Goal: Find specific page/section: Find specific page/section

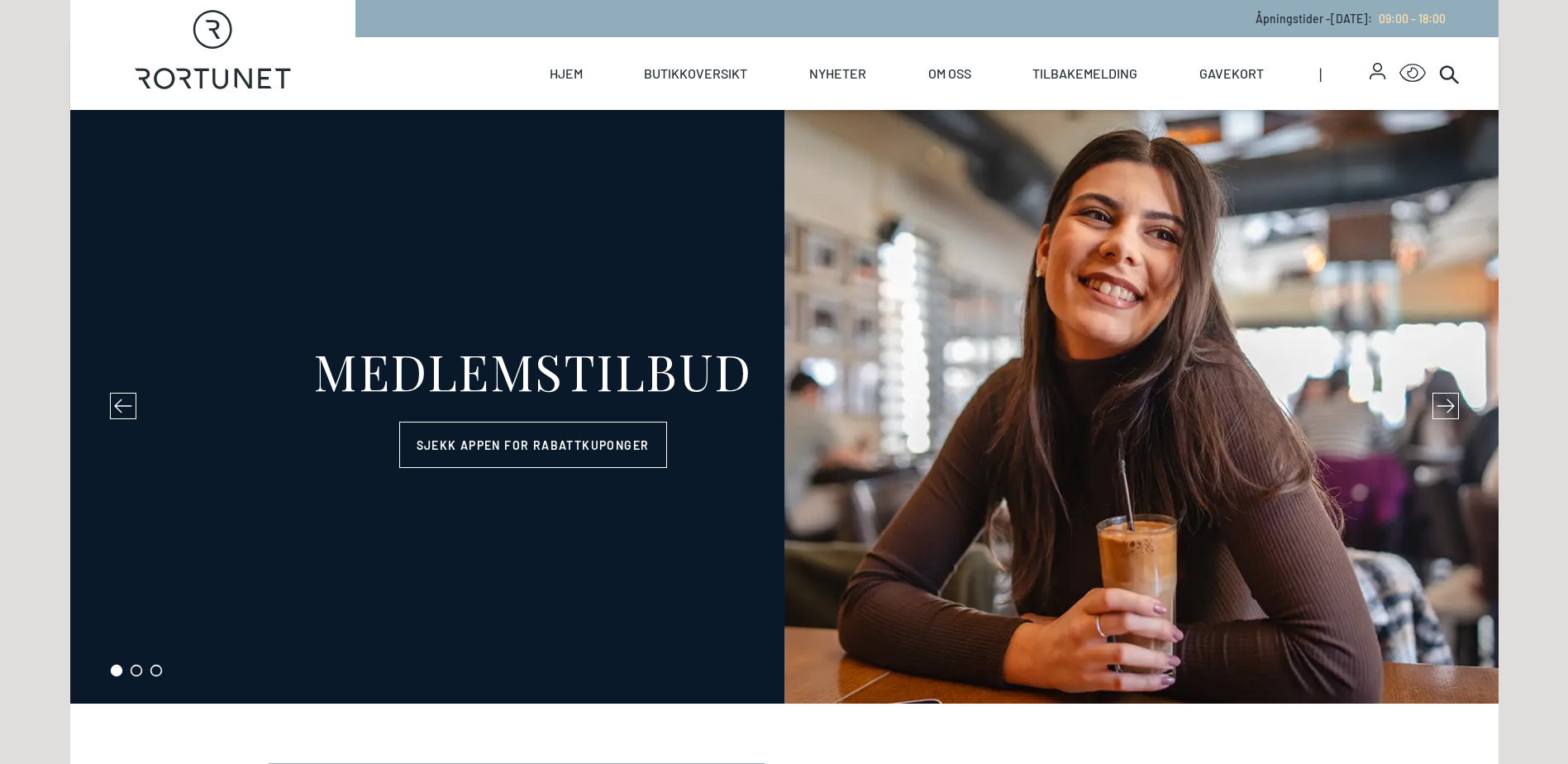
select select "NO"
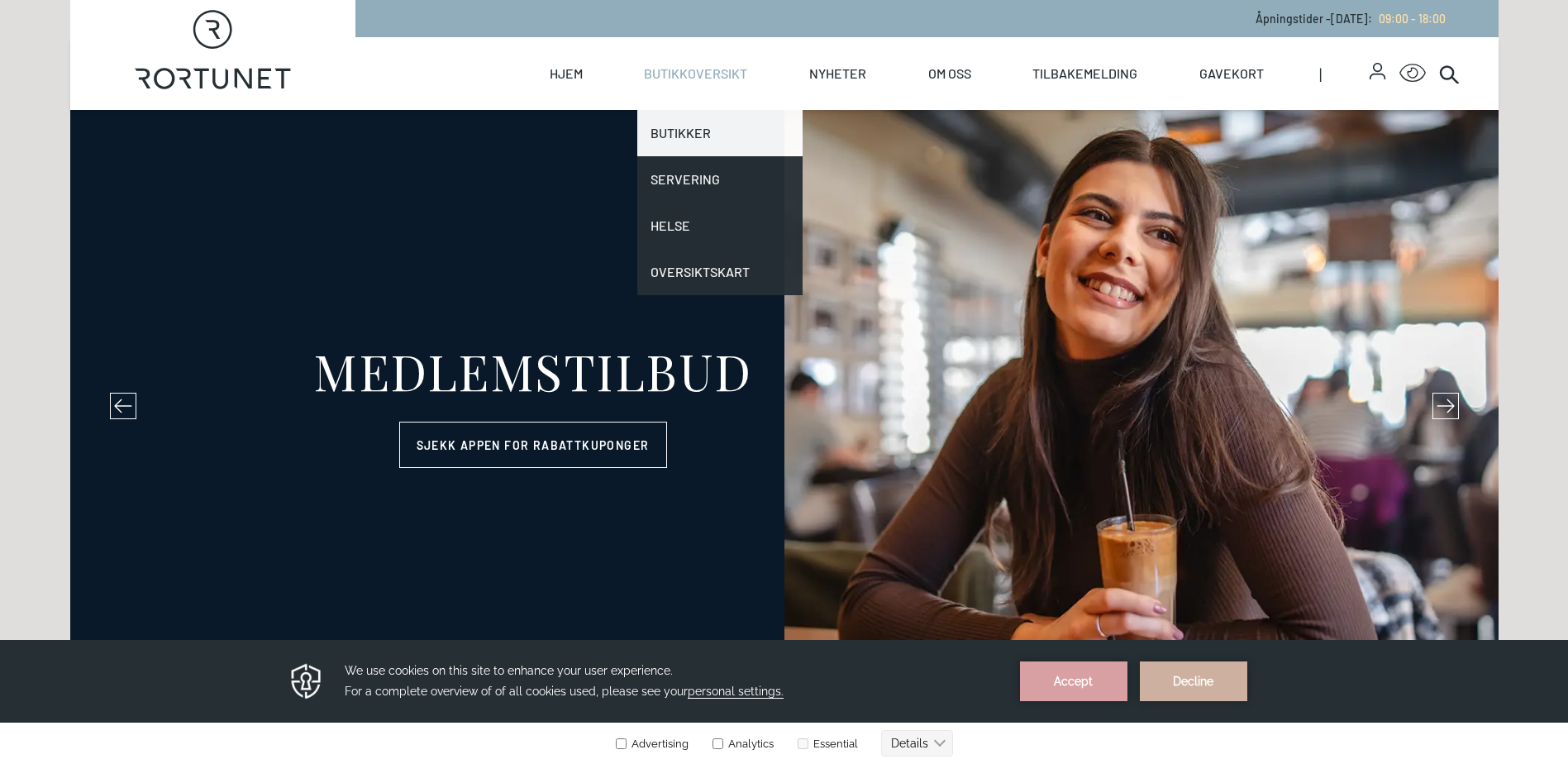
click at [693, 145] on link "Butikker" at bounding box center [720, 134] width 165 height 46
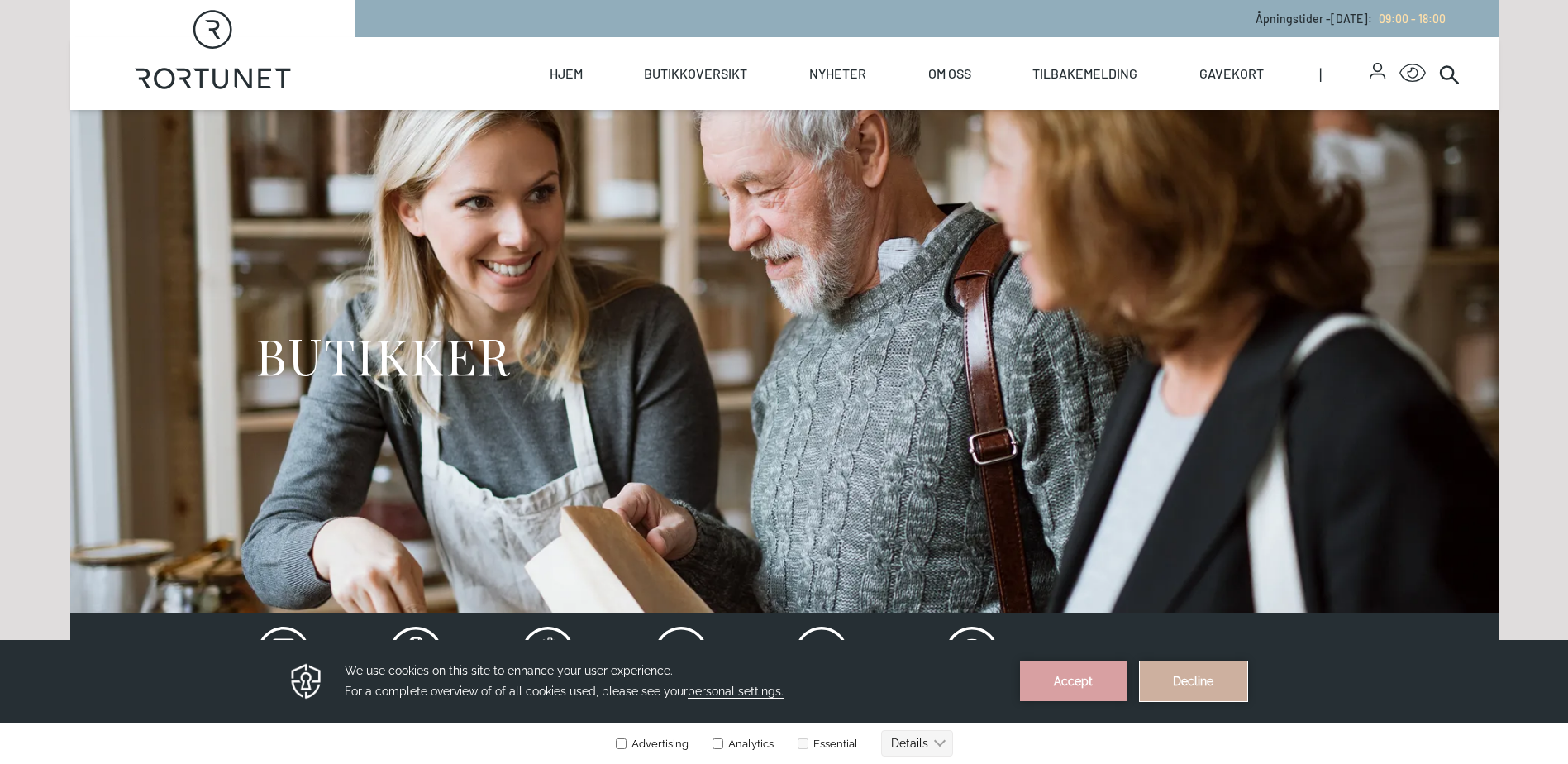
click at [1192, 689] on button "Decline" at bounding box center [1194, 681] width 108 height 40
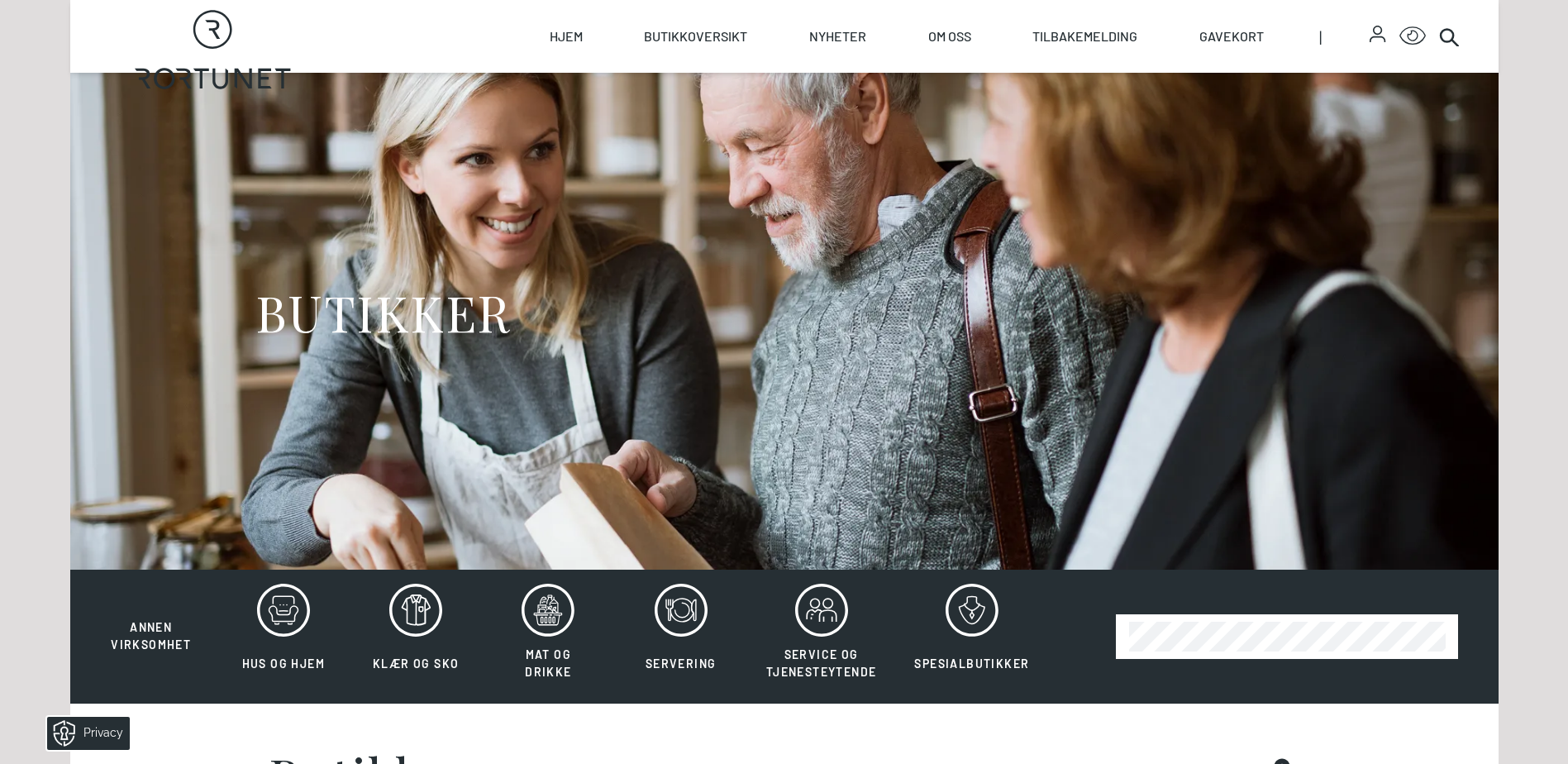
scroll to position [83, 0]
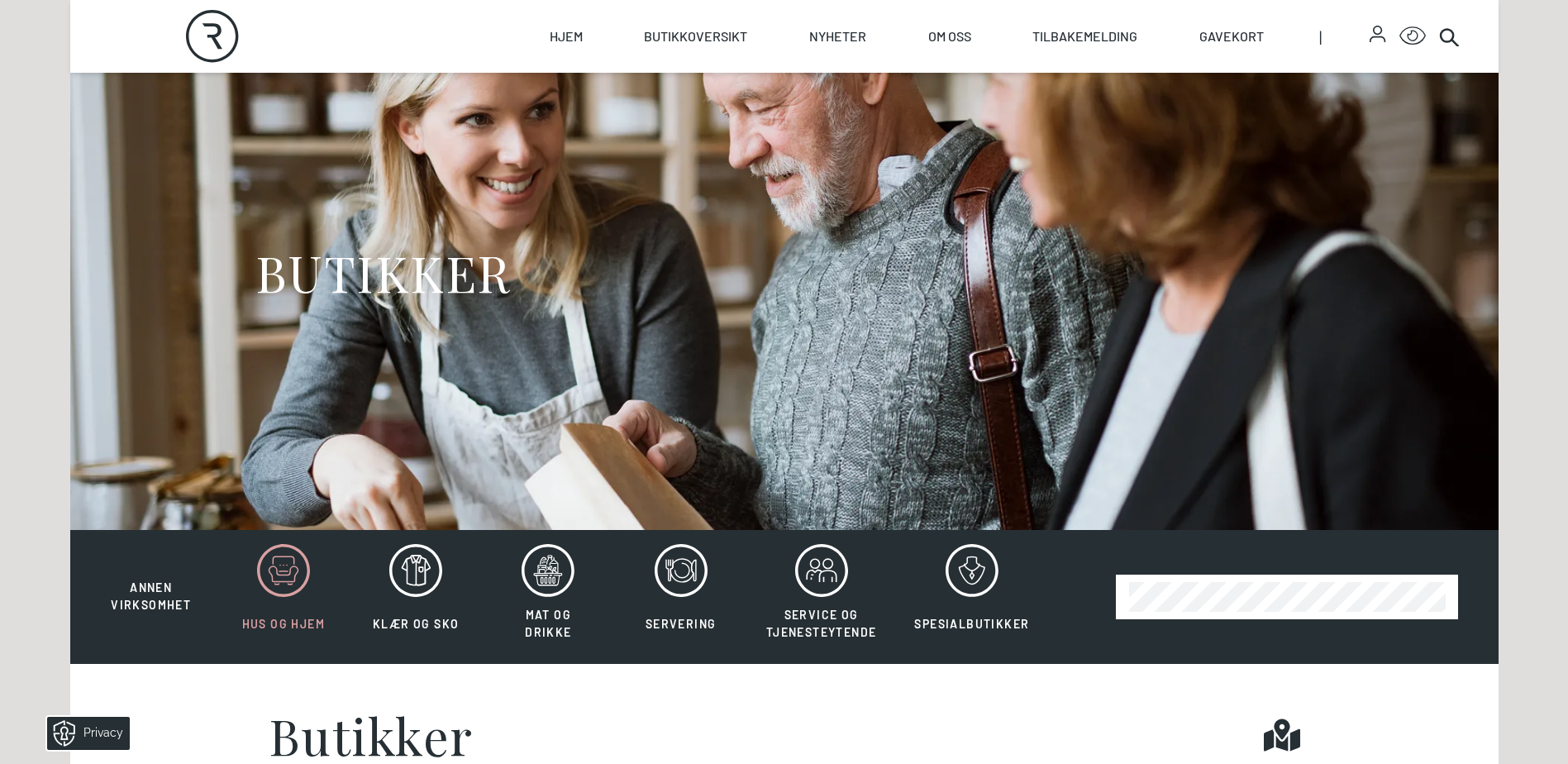
click at [284, 568] on icon at bounding box center [284, 571] width 53 height 53
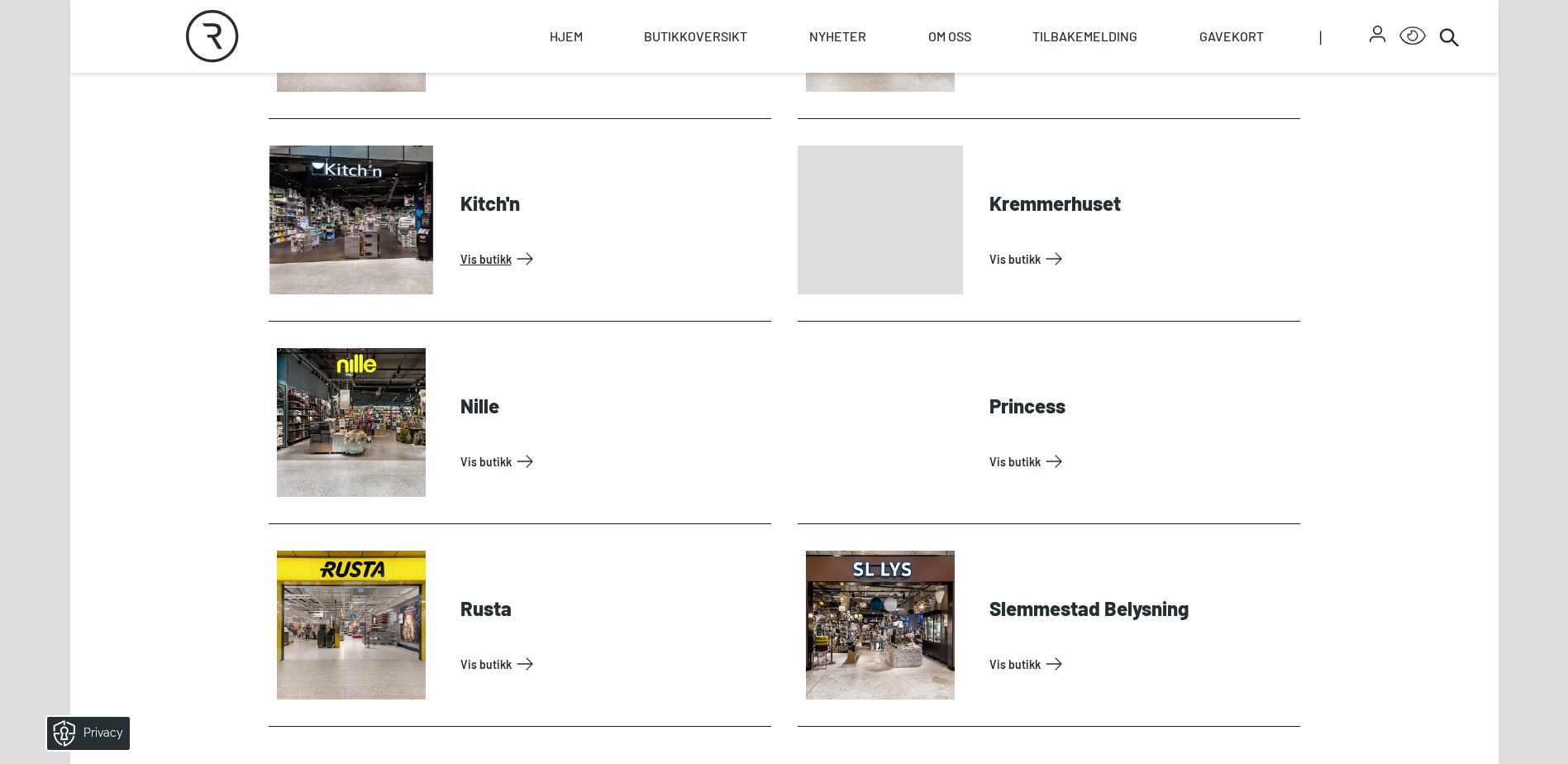
scroll to position [661, 0]
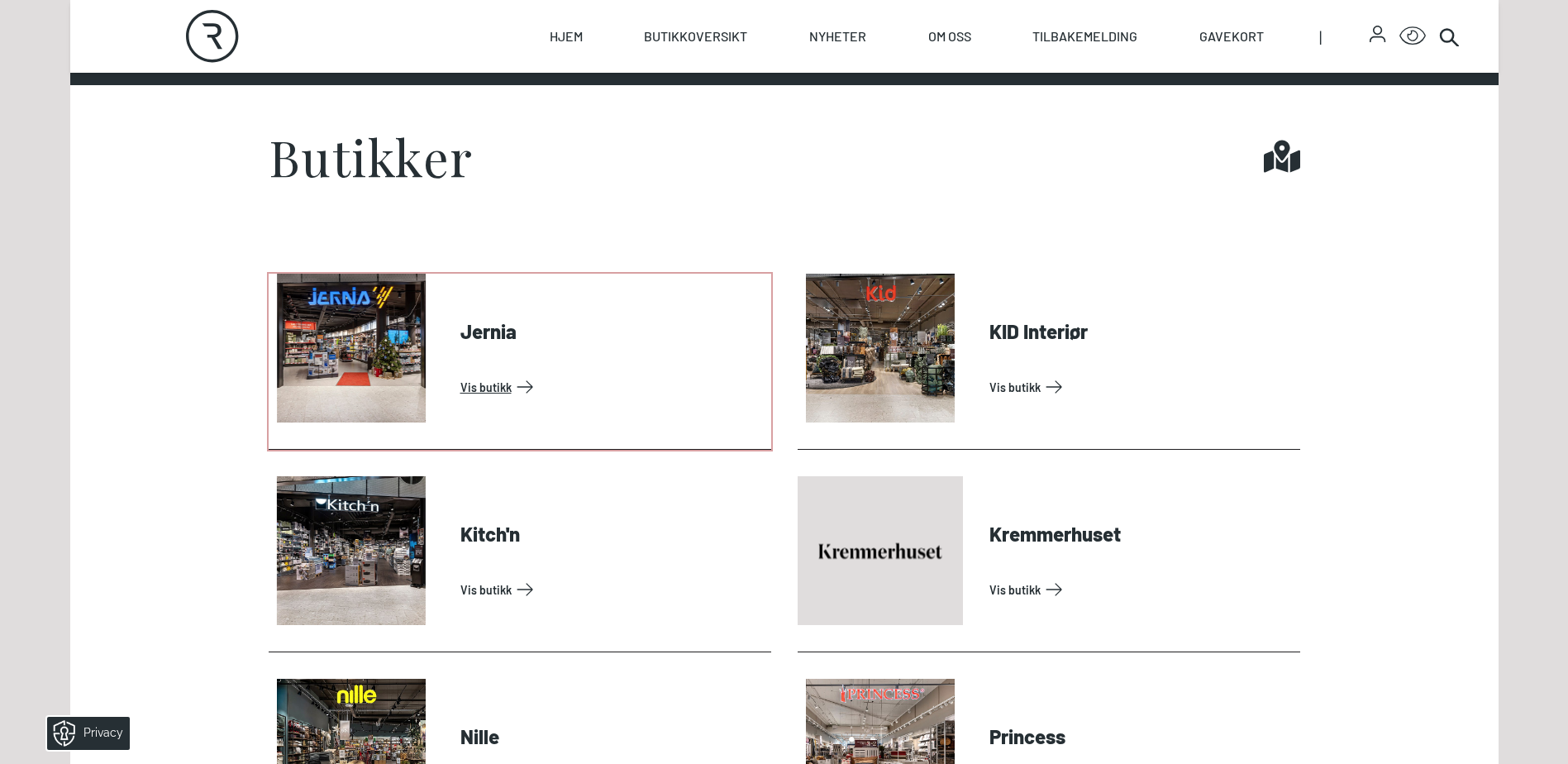
click at [515, 374] on link "Vis butikk" at bounding box center [612, 387] width 304 height 27
